Goal: Browse casually

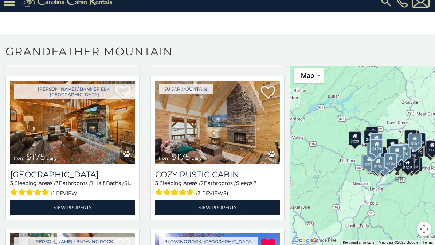
scroll to position [5958, 0]
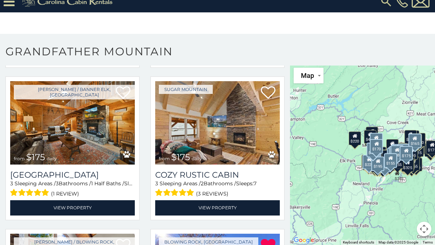
click at [106, 158] on img at bounding box center [72, 122] width 124 height 83
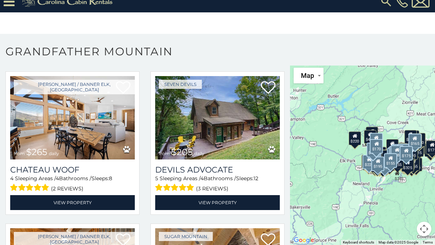
scroll to position [5809, 0]
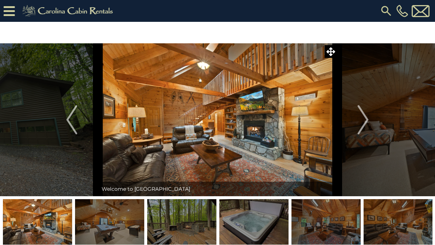
click at [365, 125] on img "Next" at bounding box center [362, 119] width 11 height 29
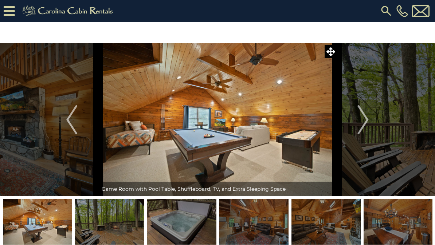
click at [368, 123] on img "Next" at bounding box center [362, 119] width 11 height 29
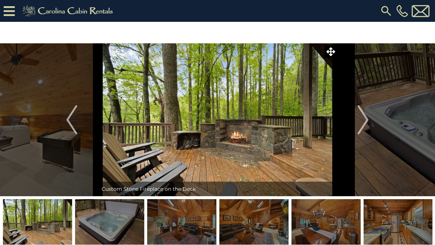
click at [367, 123] on img "Next" at bounding box center [362, 119] width 11 height 29
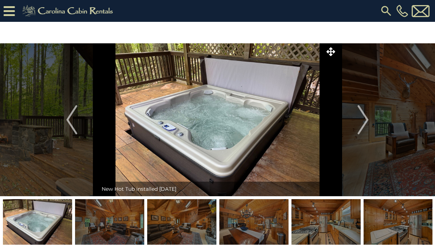
click at [367, 123] on img "Next" at bounding box center [362, 119] width 11 height 29
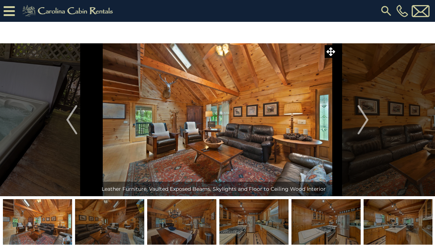
click at [367, 125] on img "Next" at bounding box center [362, 119] width 11 height 29
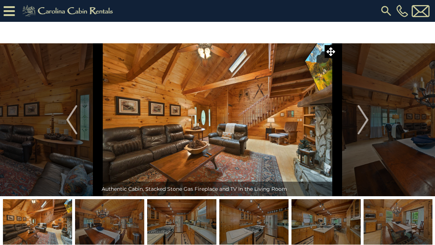
click at [366, 129] on img "Next" at bounding box center [362, 119] width 11 height 29
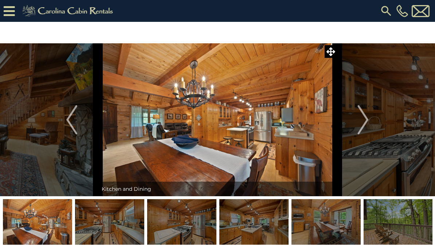
click at [367, 124] on img "Next" at bounding box center [362, 119] width 11 height 29
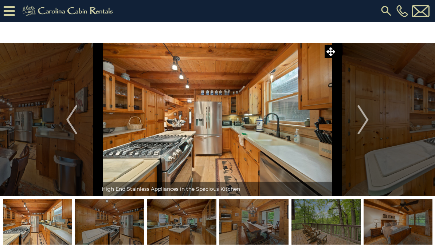
click at [367, 126] on img "Next" at bounding box center [362, 119] width 11 height 29
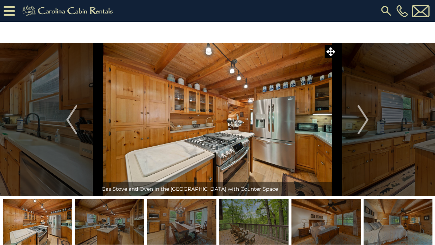
click at [369, 122] on button "Next" at bounding box center [363, 119] width 52 height 153
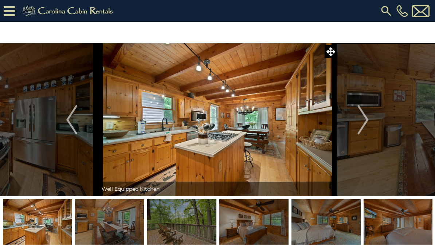
click at [365, 123] on img "Next" at bounding box center [362, 119] width 11 height 29
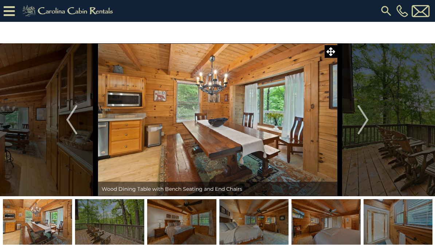
click at [363, 122] on img "Next" at bounding box center [362, 119] width 11 height 29
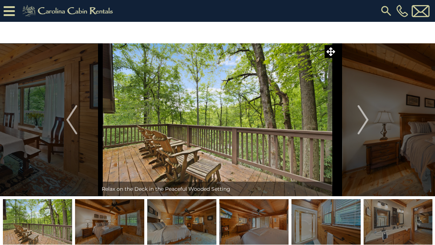
click at [363, 126] on img "Next" at bounding box center [362, 119] width 11 height 29
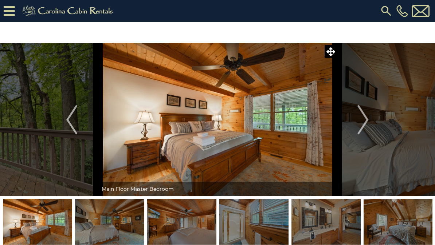
click at [360, 127] on img "Next" at bounding box center [362, 119] width 11 height 29
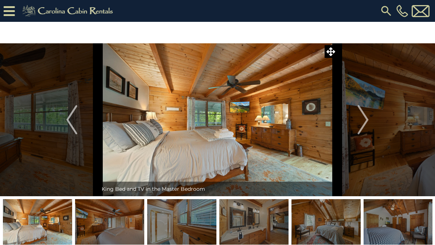
click at [359, 126] on img "Next" at bounding box center [362, 119] width 11 height 29
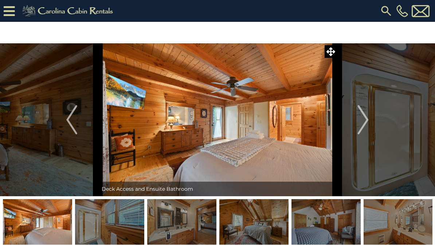
click at [360, 124] on img "Next" at bounding box center [362, 119] width 11 height 29
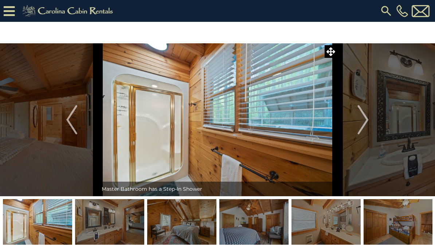
click at [360, 122] on img "Next" at bounding box center [362, 119] width 11 height 29
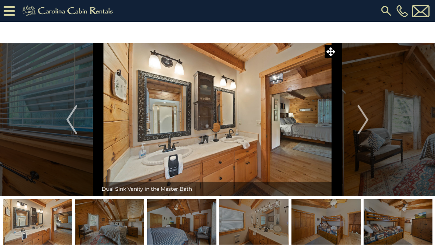
click at [360, 121] on img "Next" at bounding box center [362, 119] width 11 height 29
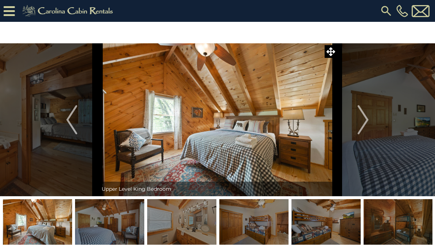
click at [365, 121] on img "Next" at bounding box center [362, 119] width 11 height 29
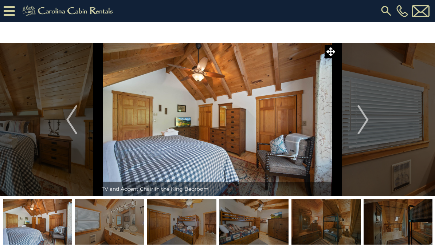
click at [364, 122] on img "Next" at bounding box center [362, 119] width 11 height 29
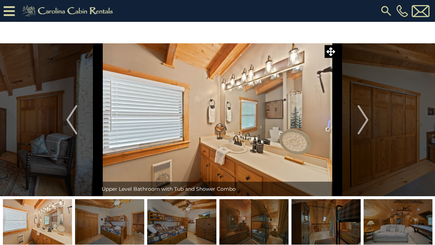
click at [361, 120] on img "Next" at bounding box center [362, 119] width 11 height 29
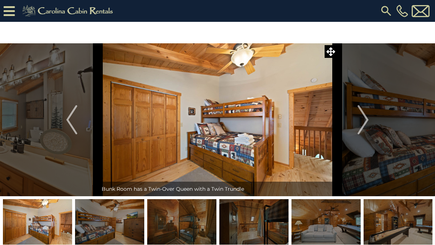
click at [361, 119] on img "Next" at bounding box center [362, 119] width 11 height 29
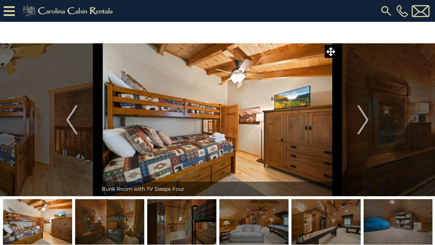
click at [361, 121] on img "Next" at bounding box center [362, 119] width 11 height 29
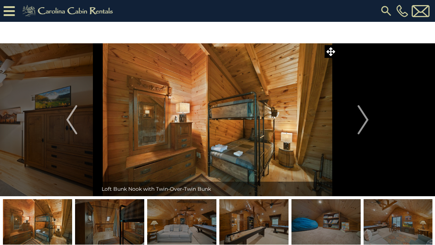
click at [358, 123] on img "Next" at bounding box center [362, 119] width 11 height 29
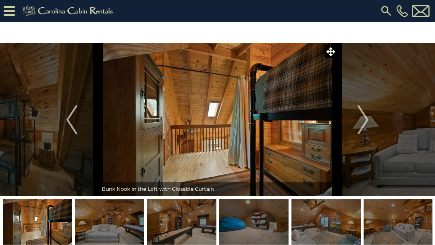
click at [359, 123] on img "Next" at bounding box center [362, 119] width 11 height 29
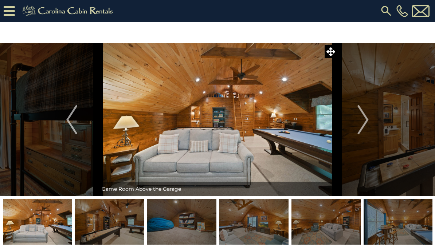
click at [361, 123] on img "Next" at bounding box center [362, 119] width 11 height 29
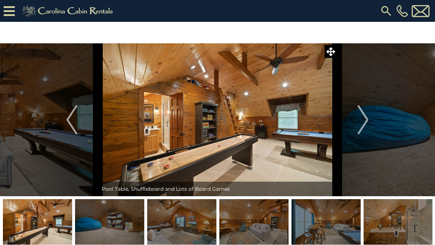
click at [361, 122] on img "Next" at bounding box center [362, 119] width 11 height 29
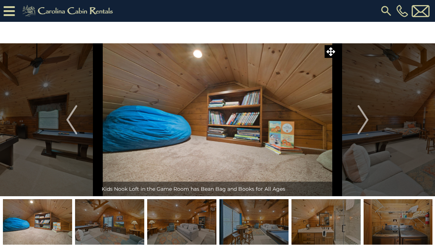
click at [365, 120] on img "Next" at bounding box center [362, 119] width 11 height 29
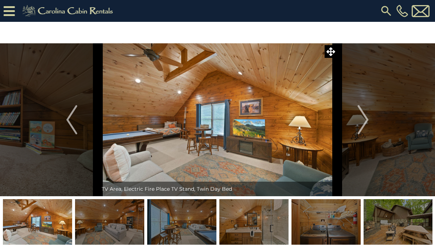
click at [359, 123] on img "Next" at bounding box center [362, 119] width 11 height 29
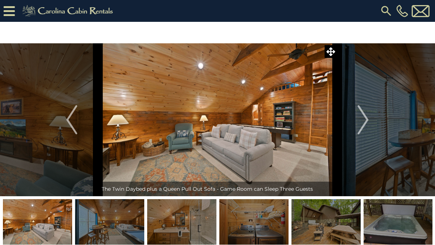
click at [361, 123] on img "Next" at bounding box center [362, 119] width 11 height 29
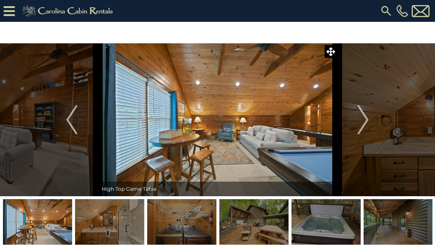
click at [365, 119] on img "Next" at bounding box center [362, 119] width 11 height 29
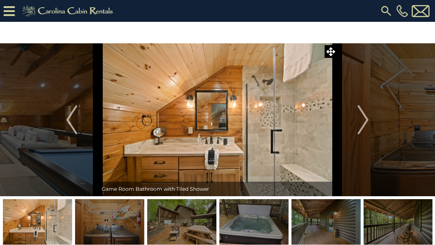
click at [362, 122] on img "Next" at bounding box center [362, 119] width 11 height 29
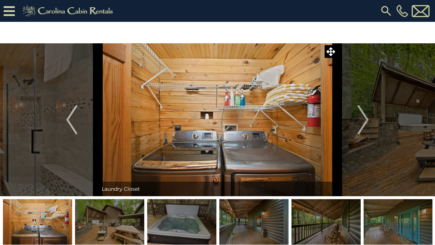
click at [360, 123] on img "Next" at bounding box center [362, 119] width 11 height 29
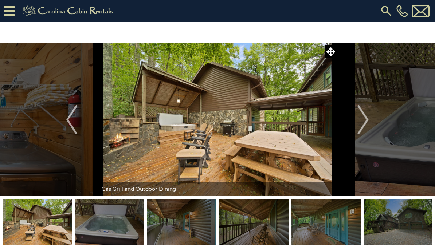
click at [363, 119] on img "Next" at bounding box center [362, 119] width 11 height 29
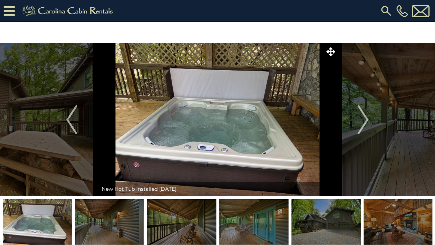
click at [361, 120] on img "Next" at bounding box center [362, 119] width 11 height 29
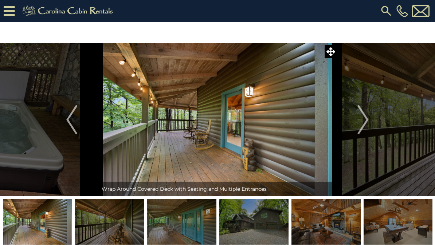
click at [358, 122] on img "Next" at bounding box center [362, 119] width 11 height 29
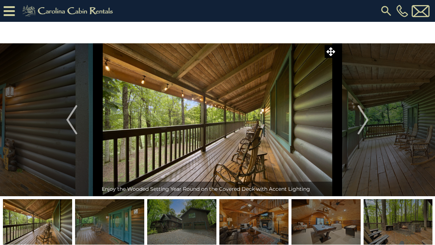
click at [358, 123] on img "Next" at bounding box center [362, 119] width 11 height 29
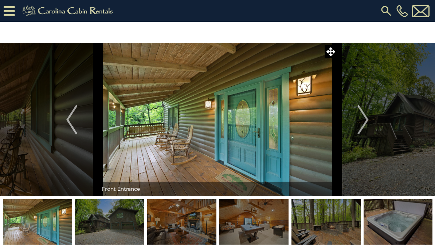
click at [357, 122] on img "Next" at bounding box center [362, 119] width 11 height 29
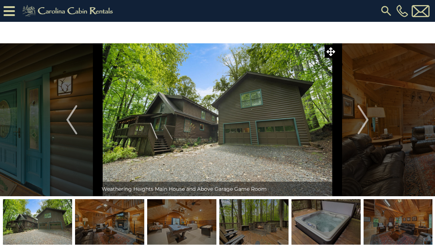
click at [356, 123] on button "Next" at bounding box center [363, 119] width 52 height 153
